Goal: Information Seeking & Learning: Check status

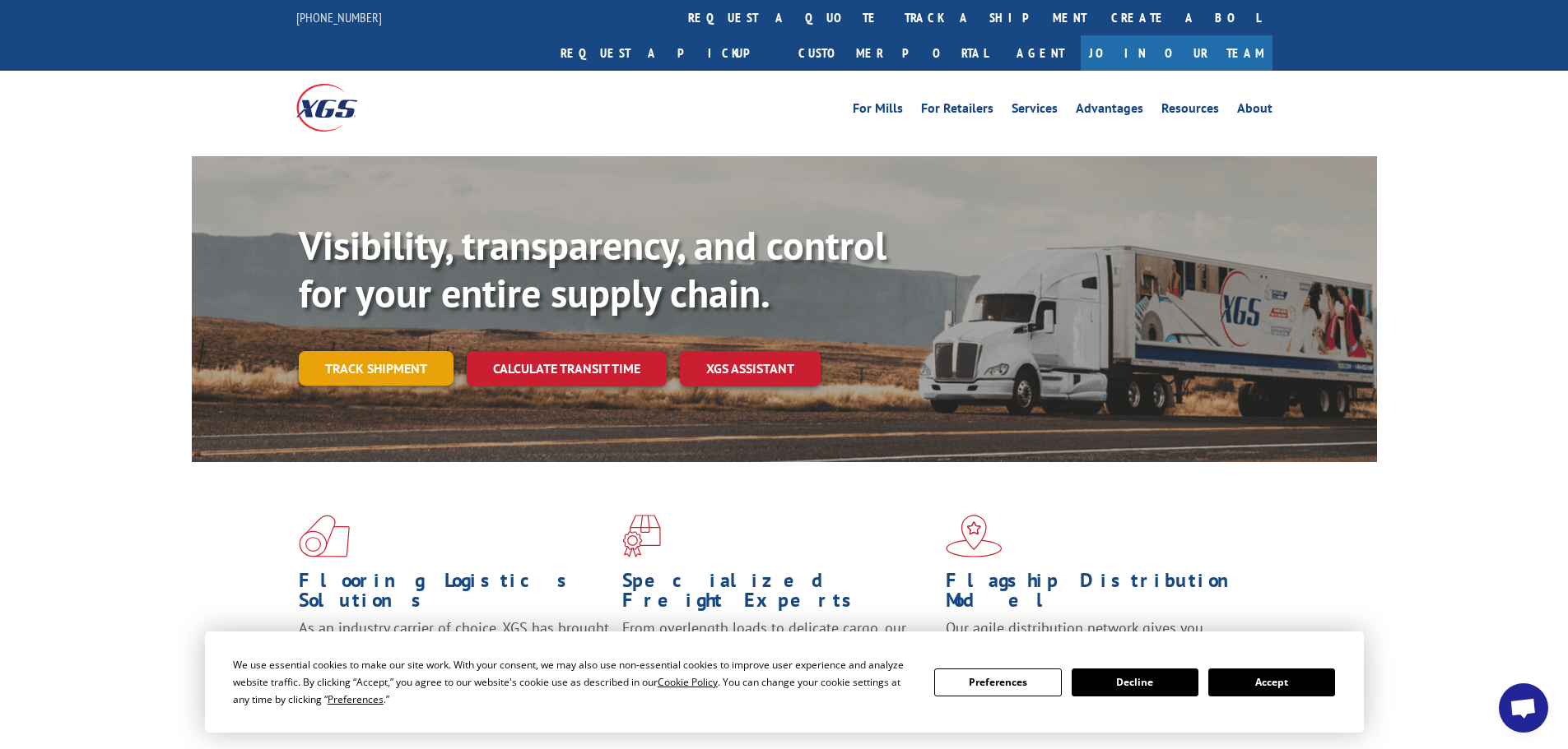
click at [402, 351] on link "Track shipment" at bounding box center [376, 368] width 155 height 34
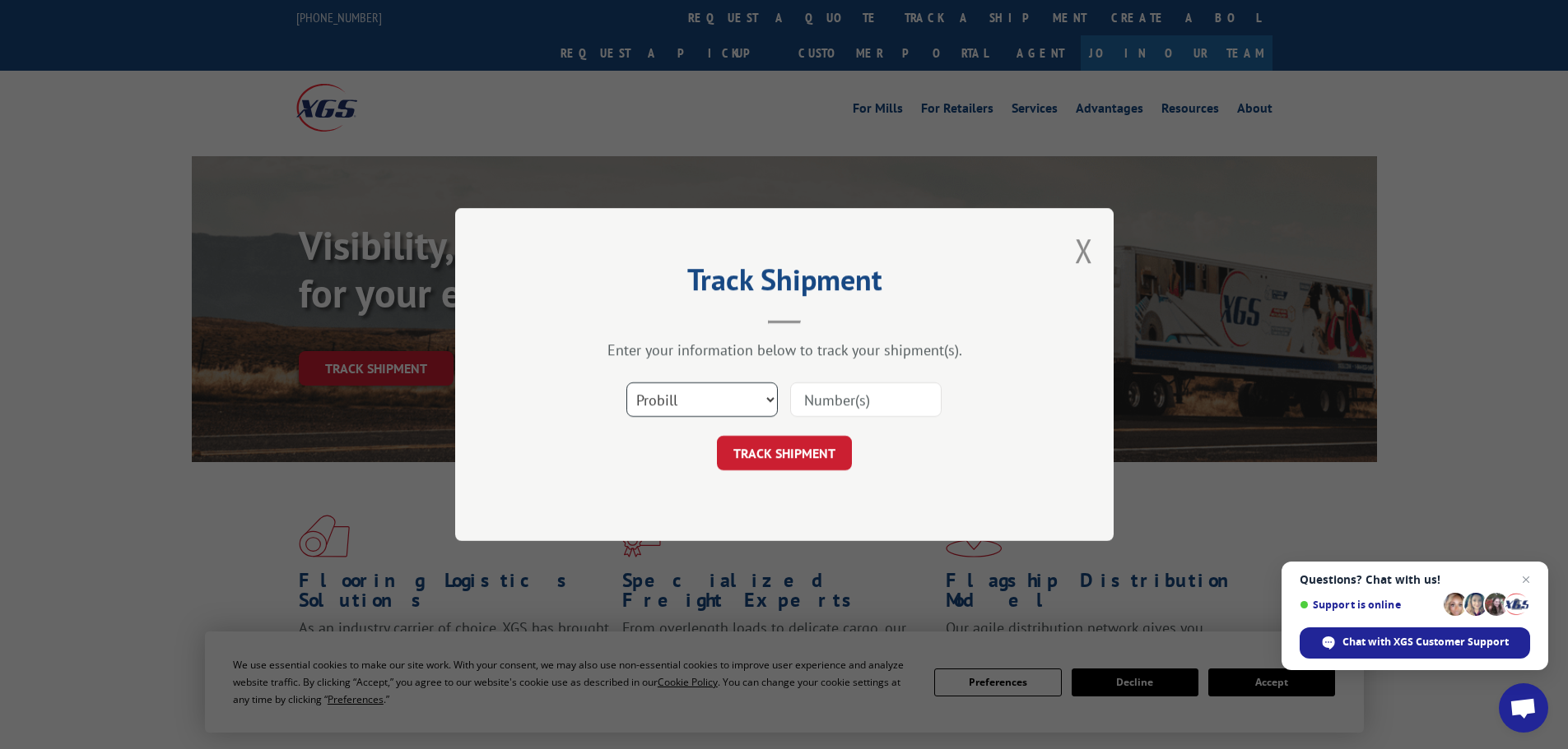
click at [681, 395] on select "Select category... Probill BOL PO" at bounding box center [701, 400] width 152 height 34
select select "po"
click at [626, 383] on select "Select category... Probill BOL PO" at bounding box center [701, 400] width 152 height 34
click at [833, 395] on input at bounding box center [866, 400] width 152 height 34
paste input "17520215"
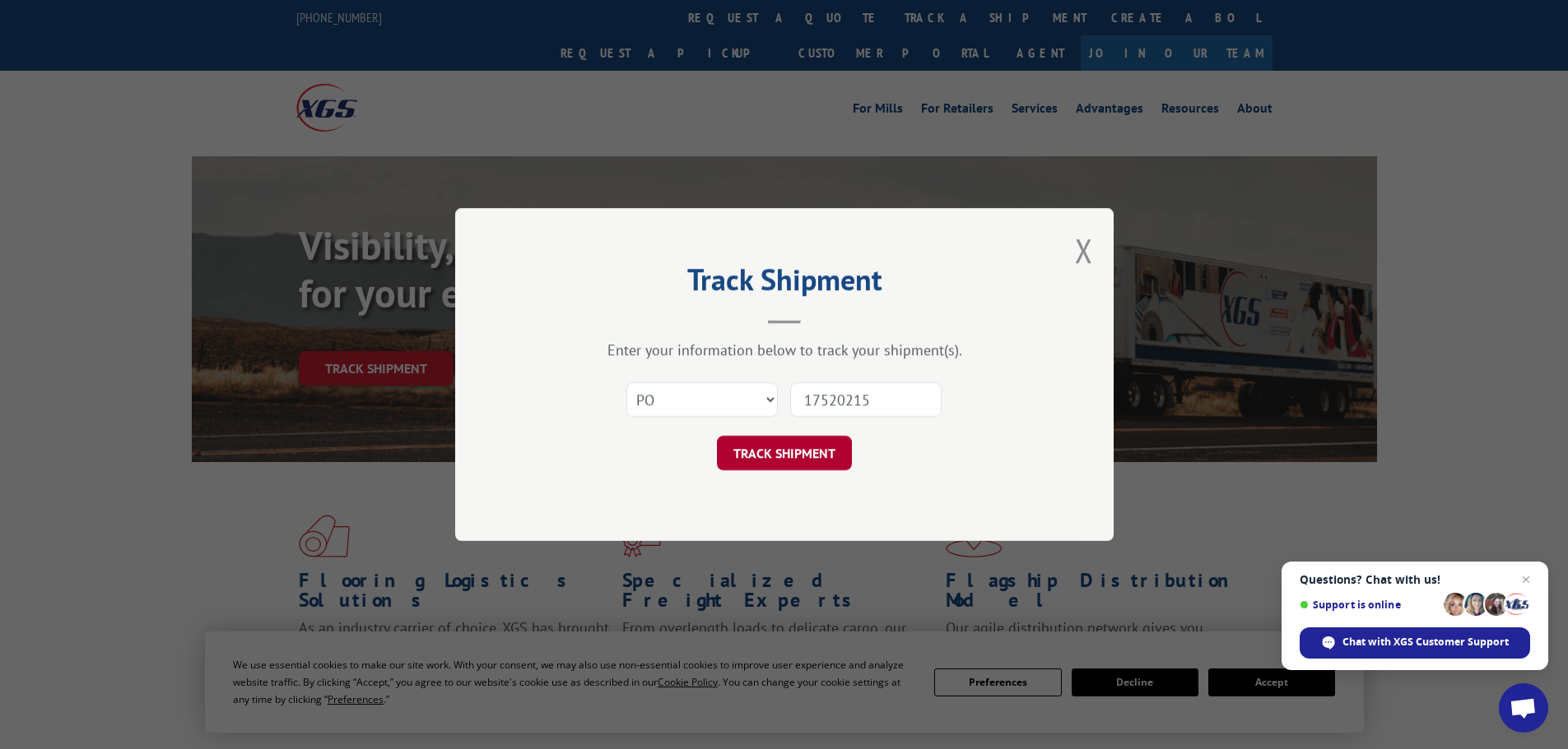
type input "17520215"
click at [761, 460] on button "TRACK SHIPMENT" at bounding box center [784, 453] width 135 height 34
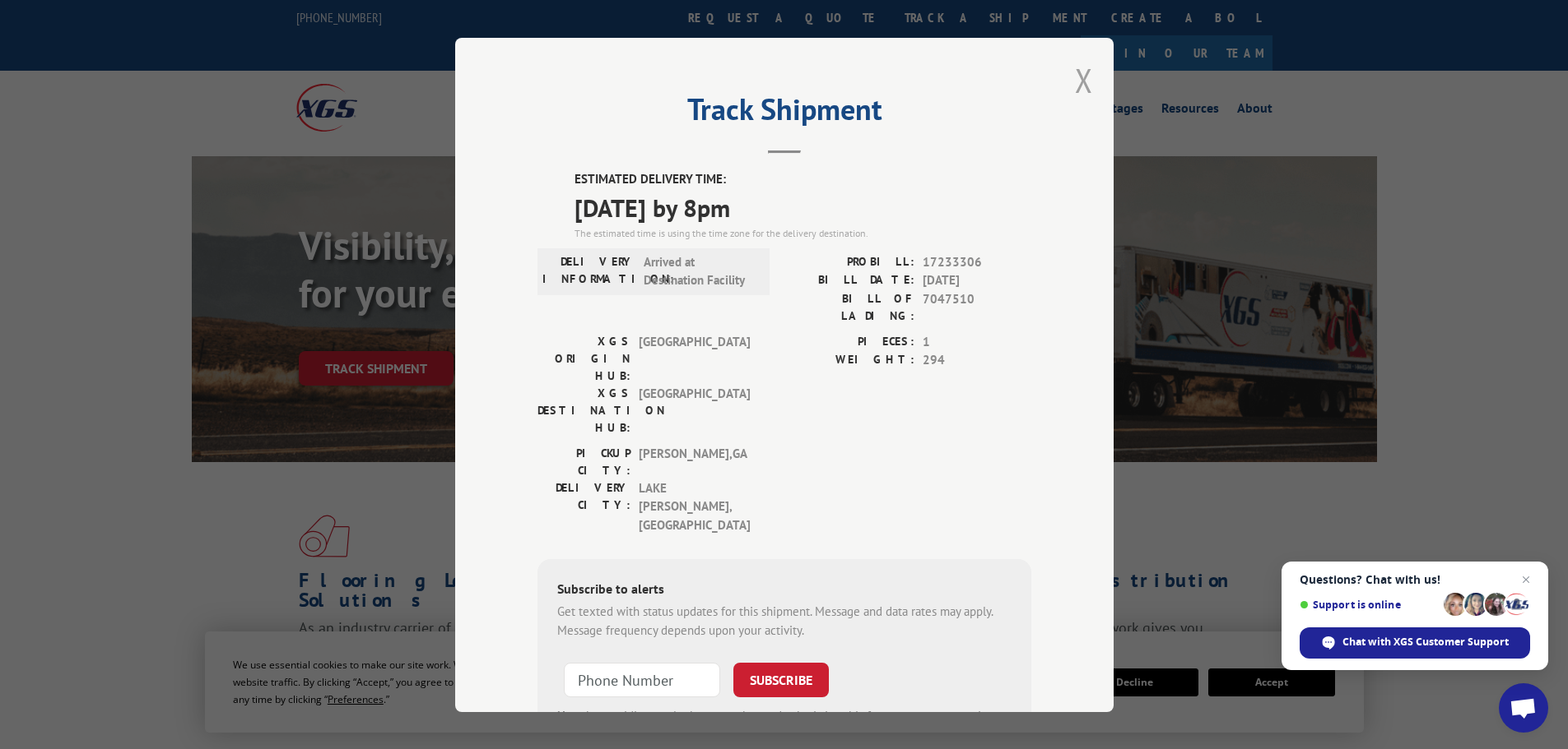
click at [1075, 80] on button "Close modal" at bounding box center [1083, 80] width 18 height 44
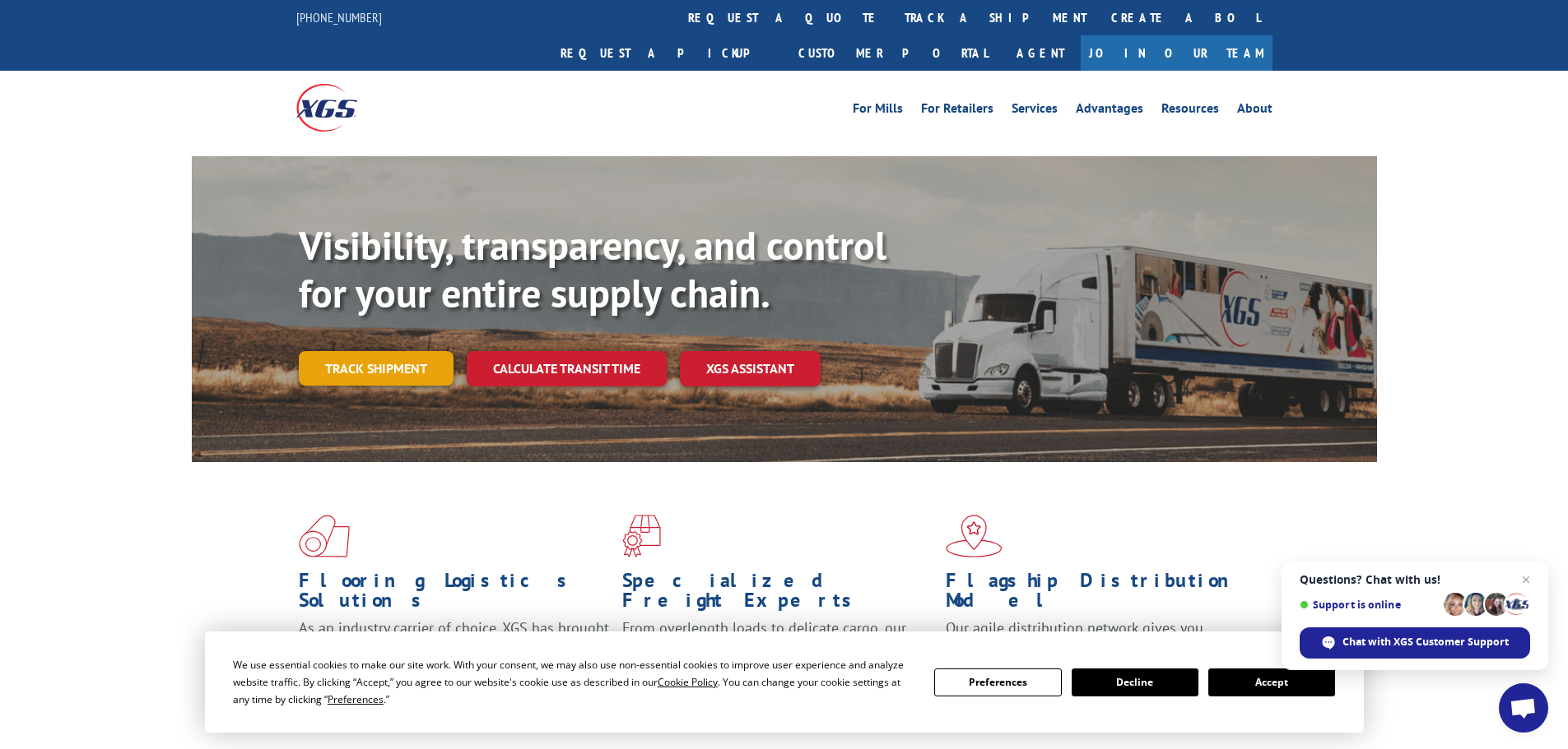
click at [414, 351] on link "Track shipment" at bounding box center [376, 368] width 155 height 34
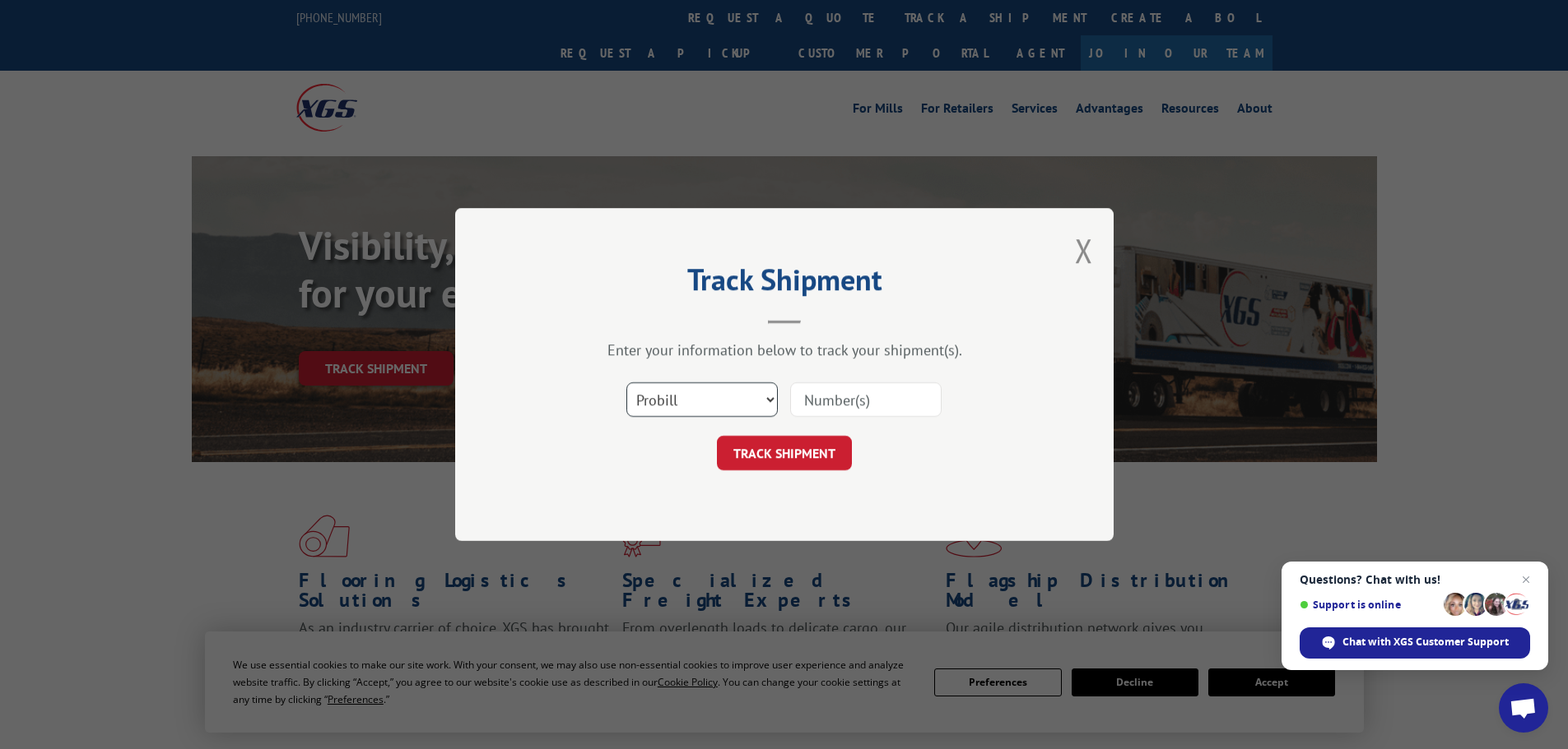
click at [699, 396] on select "Select category... Probill BOL PO" at bounding box center [701, 400] width 152 height 34
select select "po"
click at [626, 383] on select "Select category... Probill BOL PO" at bounding box center [701, 400] width 152 height 34
click at [870, 393] on input at bounding box center [866, 400] width 152 height 34
paste input "17520215"
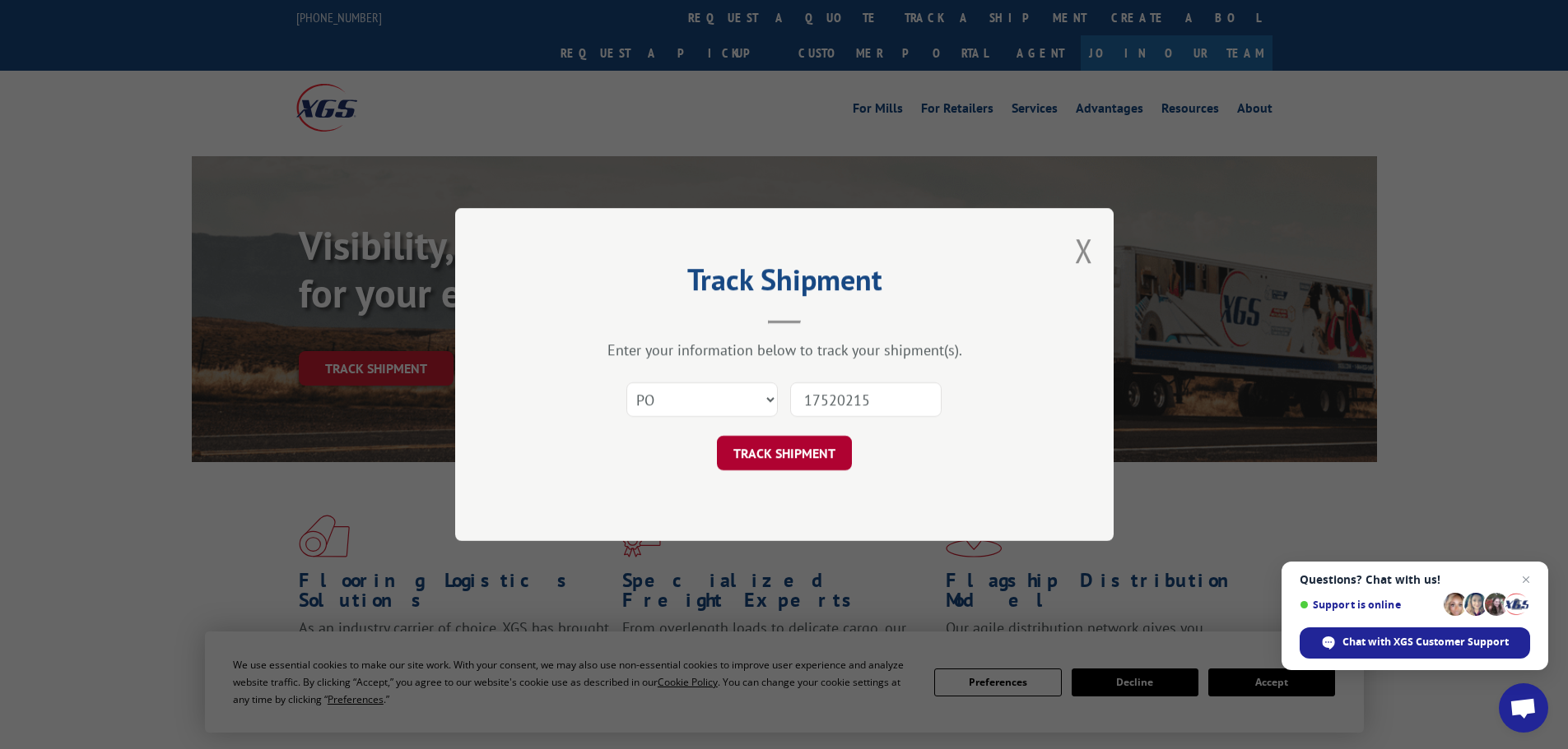
type input "17520215"
click at [794, 454] on button "TRACK SHIPMENT" at bounding box center [784, 453] width 135 height 34
